Goal: Task Accomplishment & Management: Manage account settings

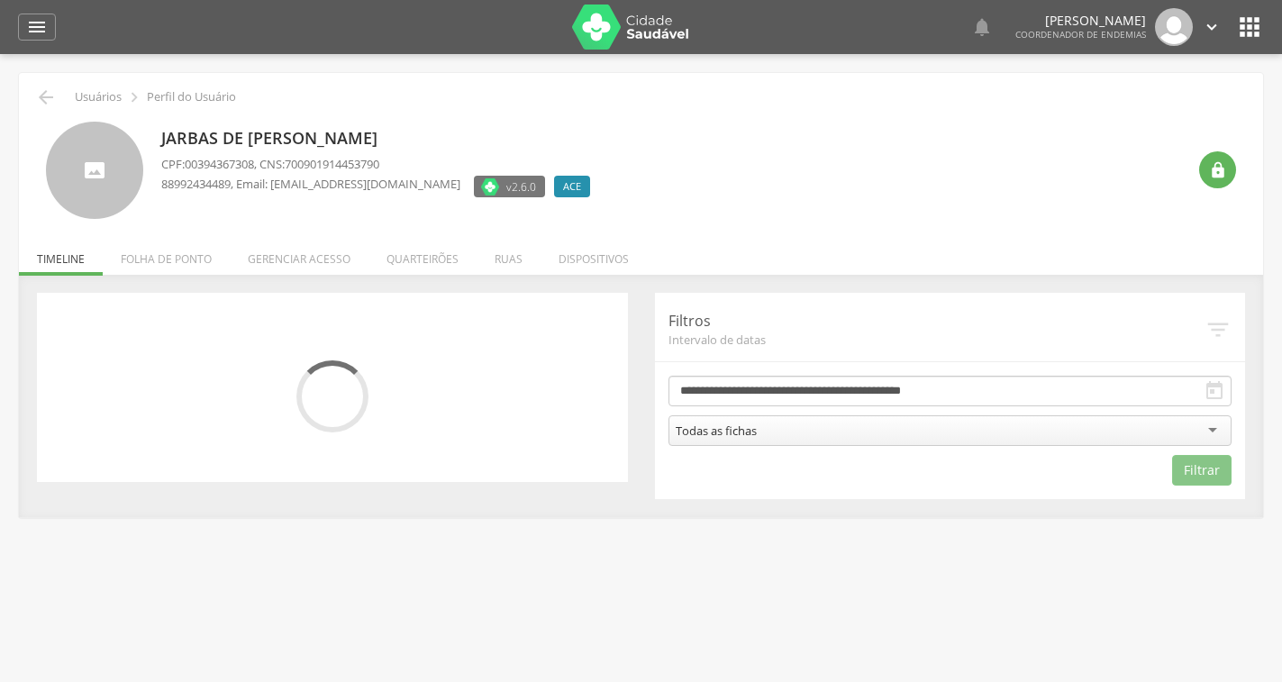
click at [417, 265] on li "Quarteirões" at bounding box center [422, 254] width 108 height 42
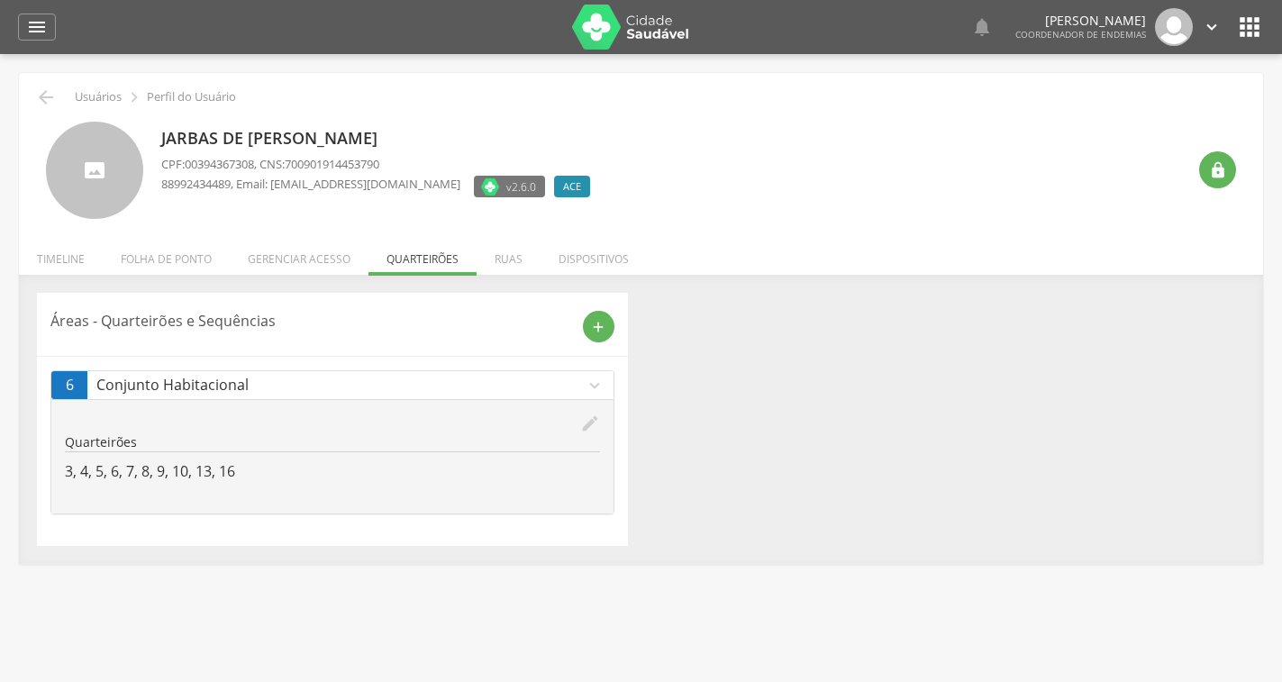
click at [581, 426] on icon "edit" at bounding box center [590, 424] width 20 height 20
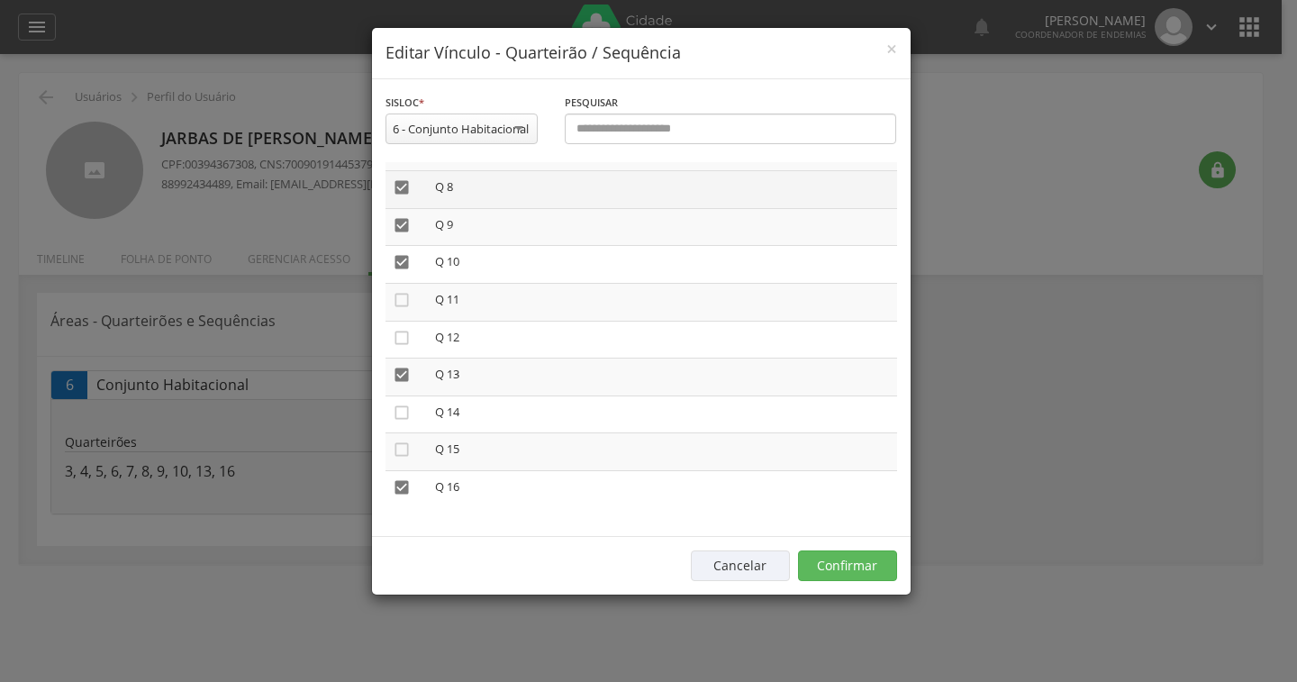
scroll to position [290, 0]
click at [400, 446] on icon "" at bounding box center [402, 447] width 18 height 18
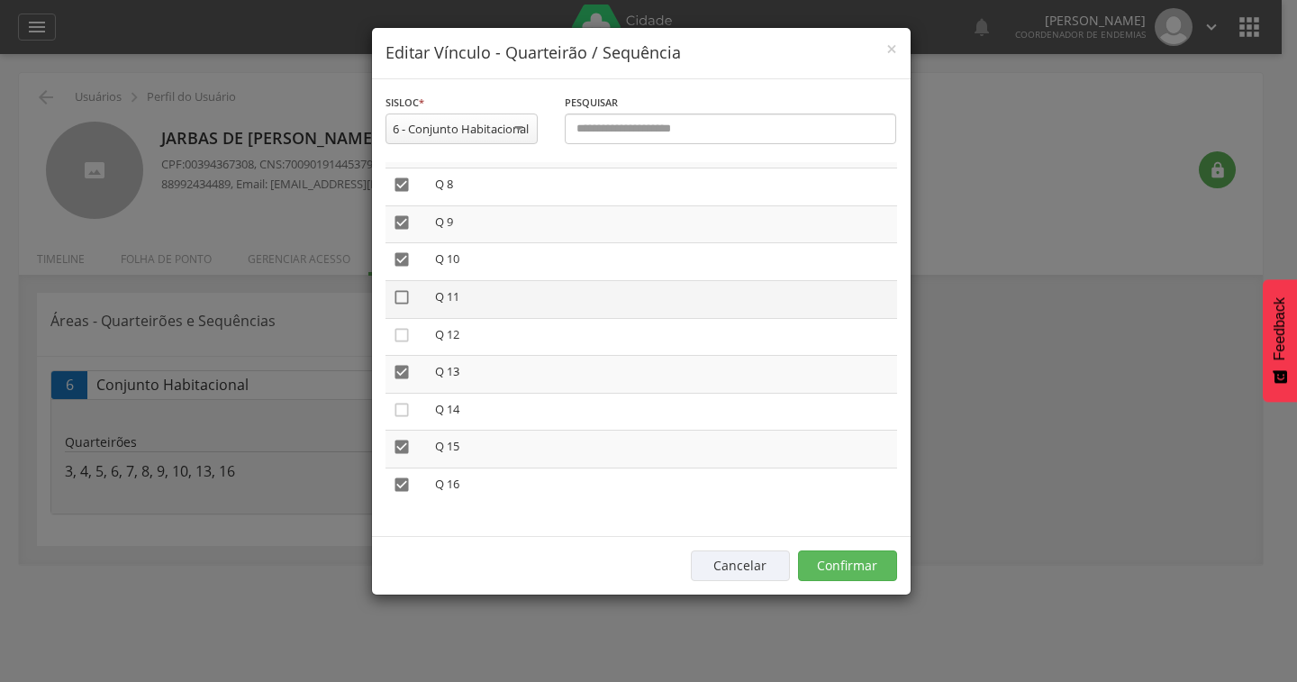
click at [401, 299] on icon "" at bounding box center [402, 297] width 18 height 18
click at [400, 297] on icon "" at bounding box center [402, 297] width 18 height 18
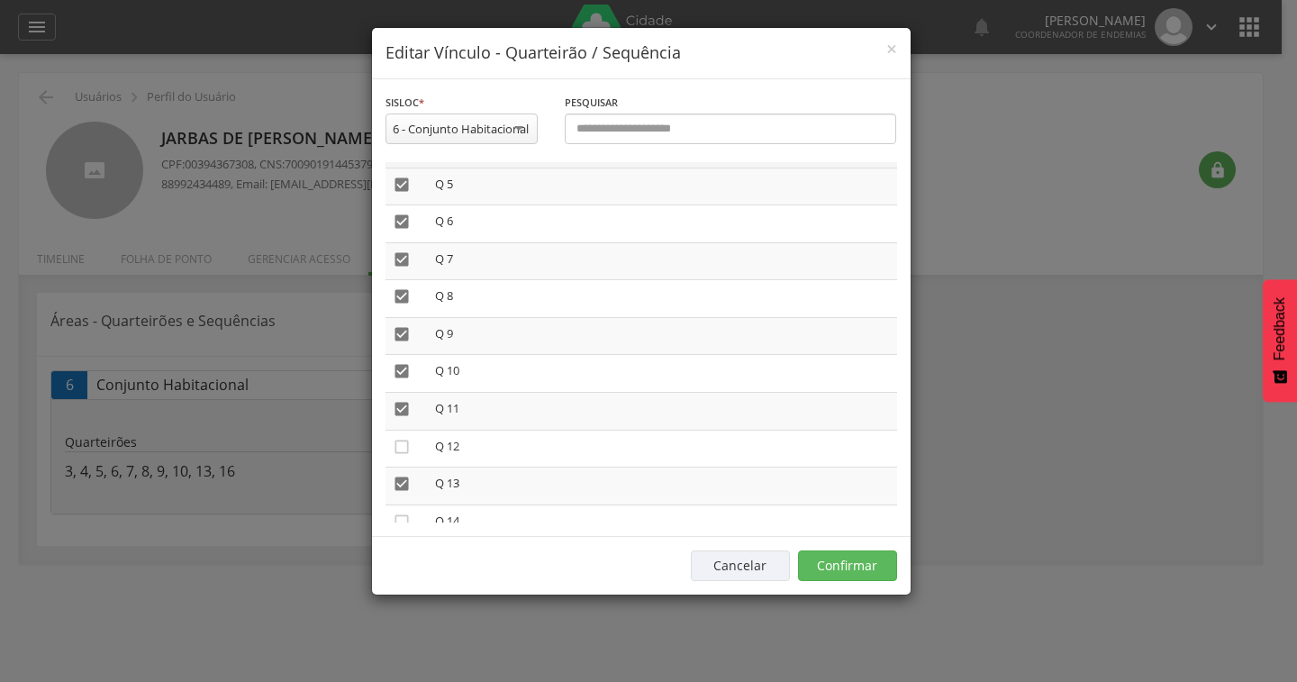
scroll to position [0, 0]
click at [400, 252] on icon "" at bounding box center [402, 250] width 18 height 18
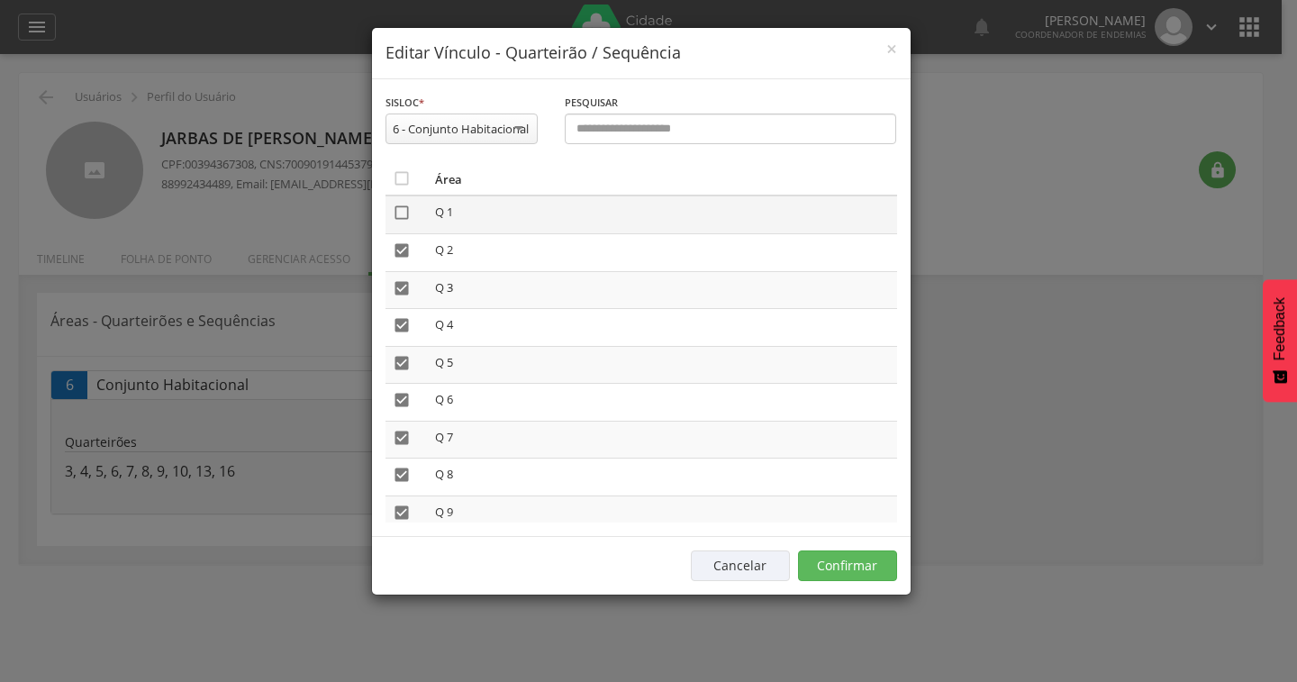
click at [396, 213] on icon "" at bounding box center [402, 213] width 18 height 18
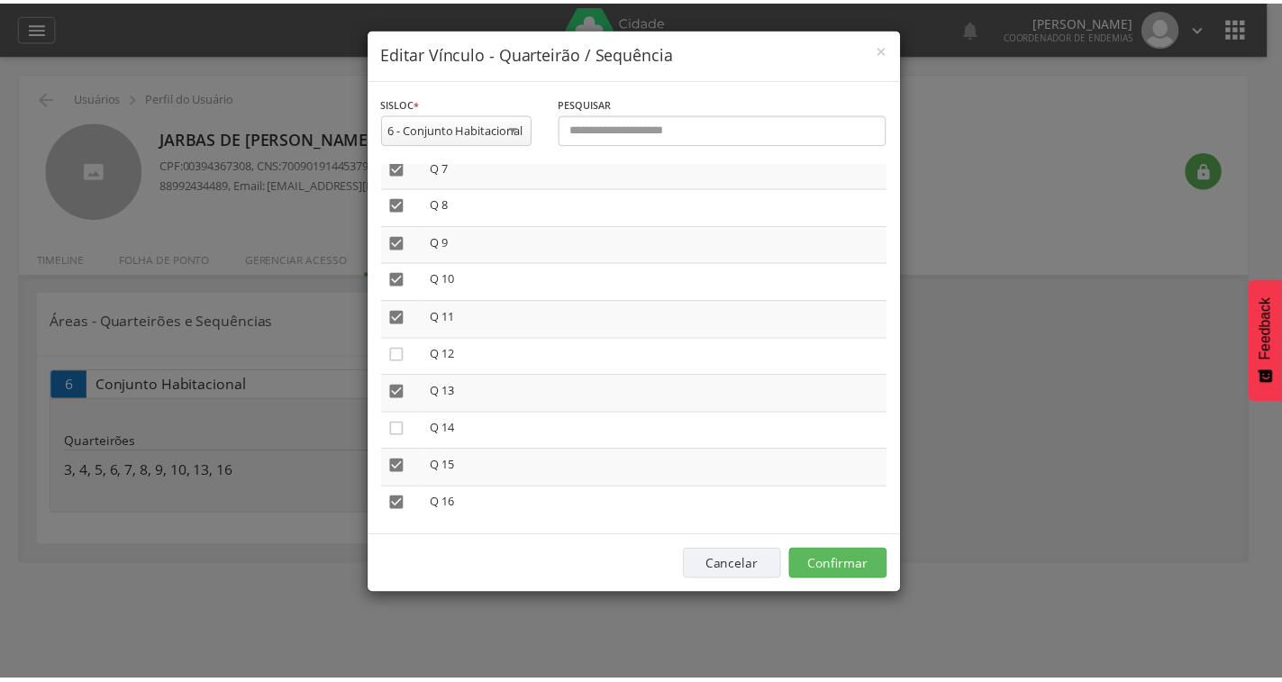
scroll to position [290, 0]
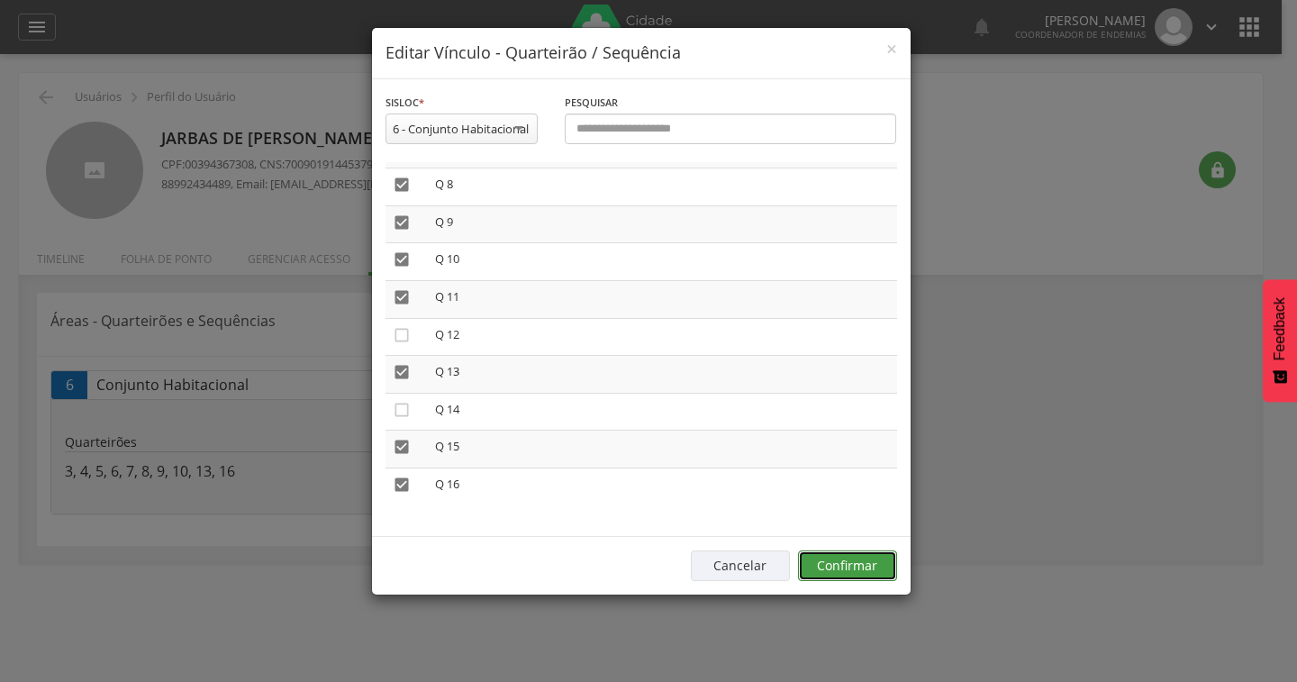
click at [845, 571] on button "Confirmar" at bounding box center [847, 565] width 99 height 31
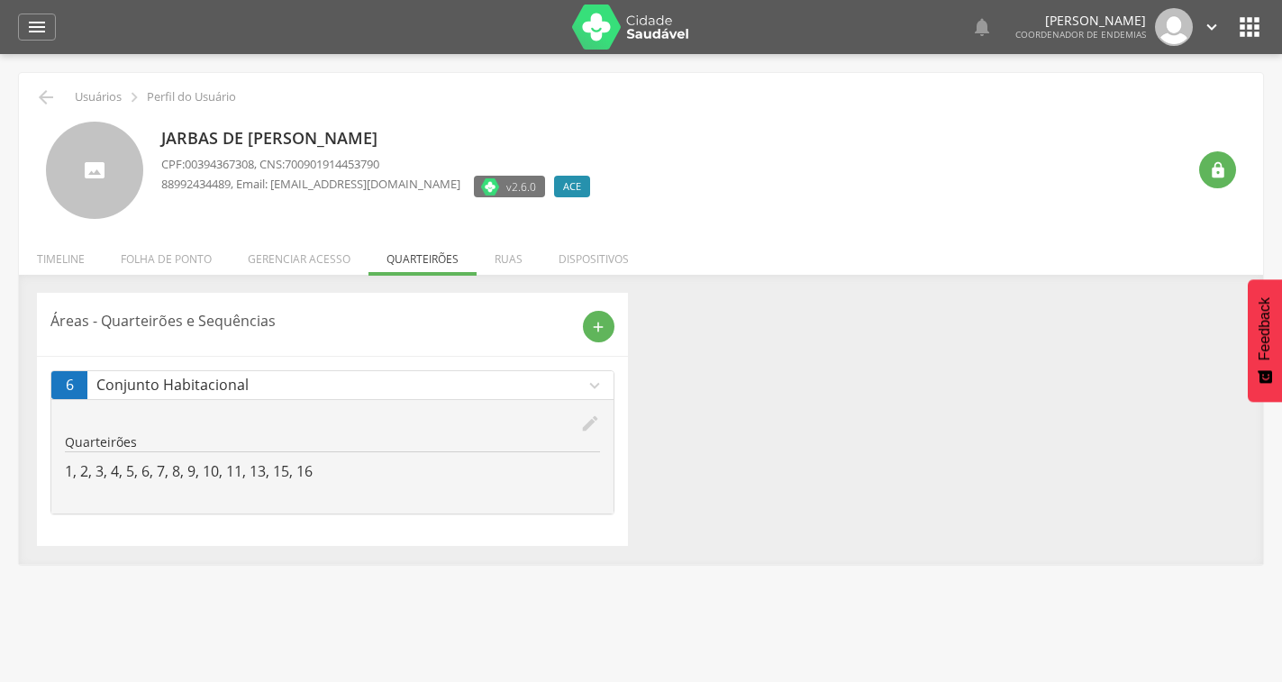
click at [32, 91] on div " Voltar Usuários  Perfil do Usuário [PERSON_NAME] CPF: 00394367308 , CNS: 700…" at bounding box center [641, 318] width 1244 height 491
click at [41, 95] on icon "" at bounding box center [46, 97] width 22 height 22
